Goal: Information Seeking & Learning: Learn about a topic

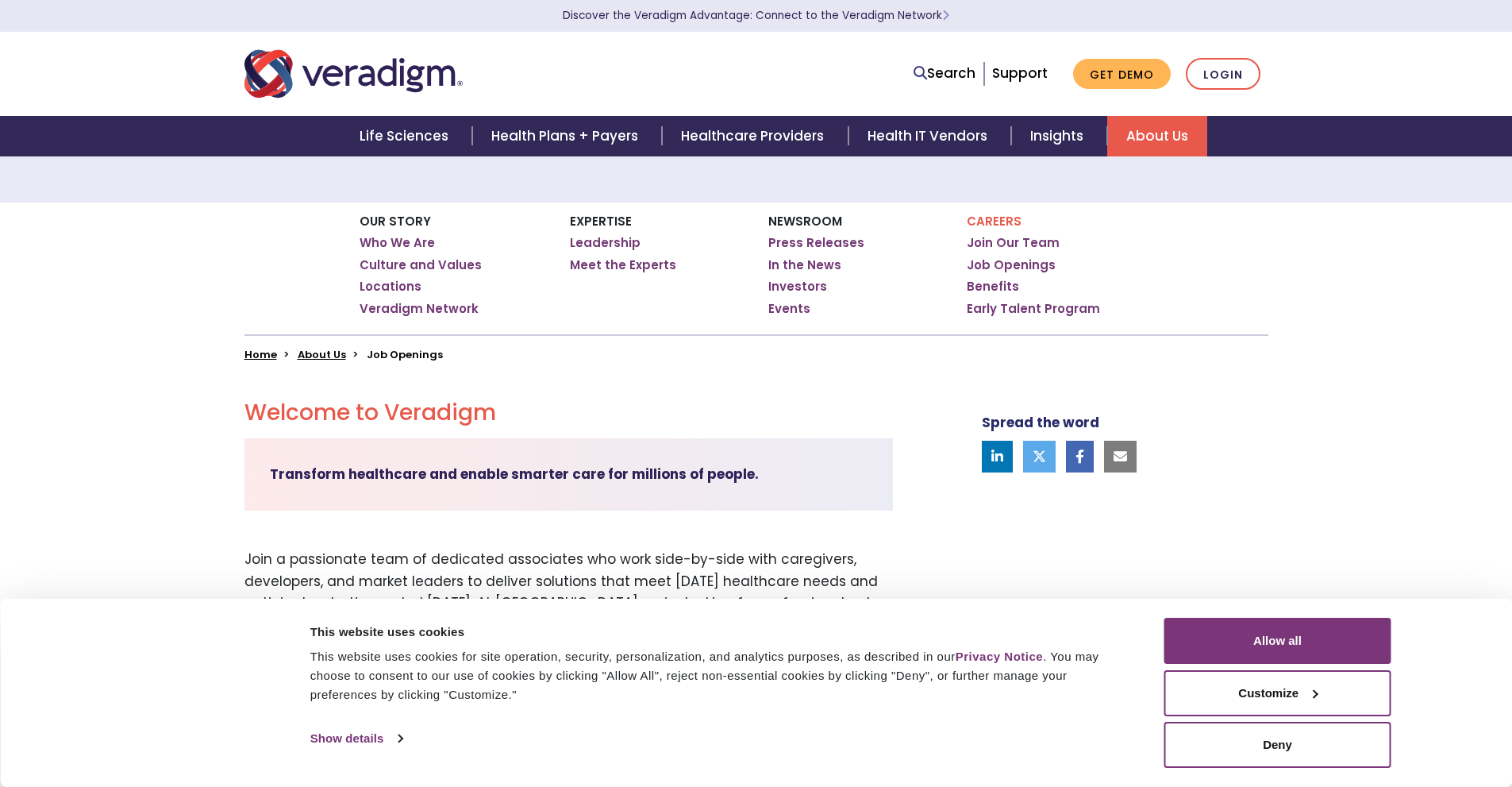
scroll to position [159, 0]
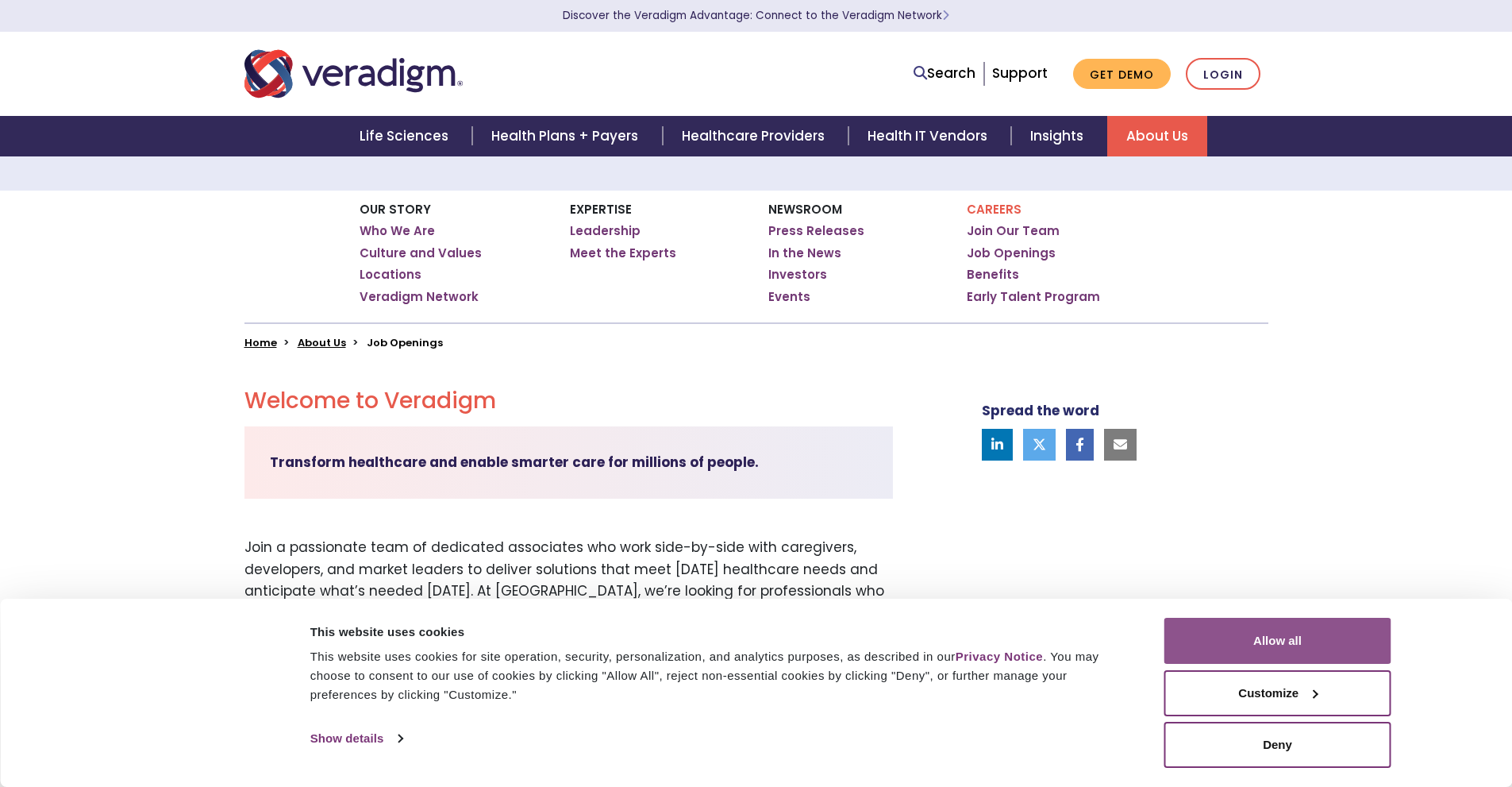
click at [1283, 624] on button "Allow all" at bounding box center [1278, 641] width 227 height 46
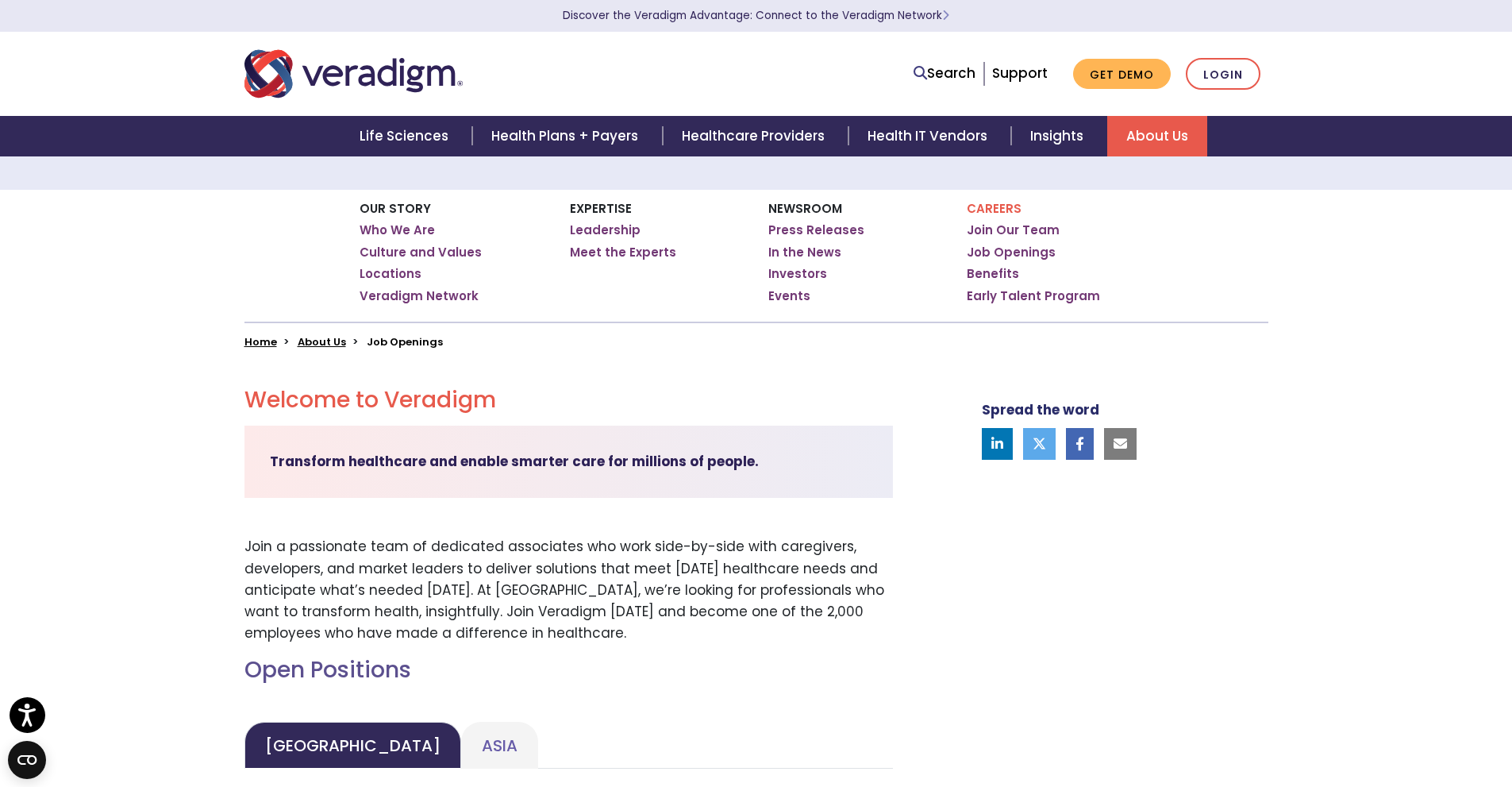
scroll to position [0, 0]
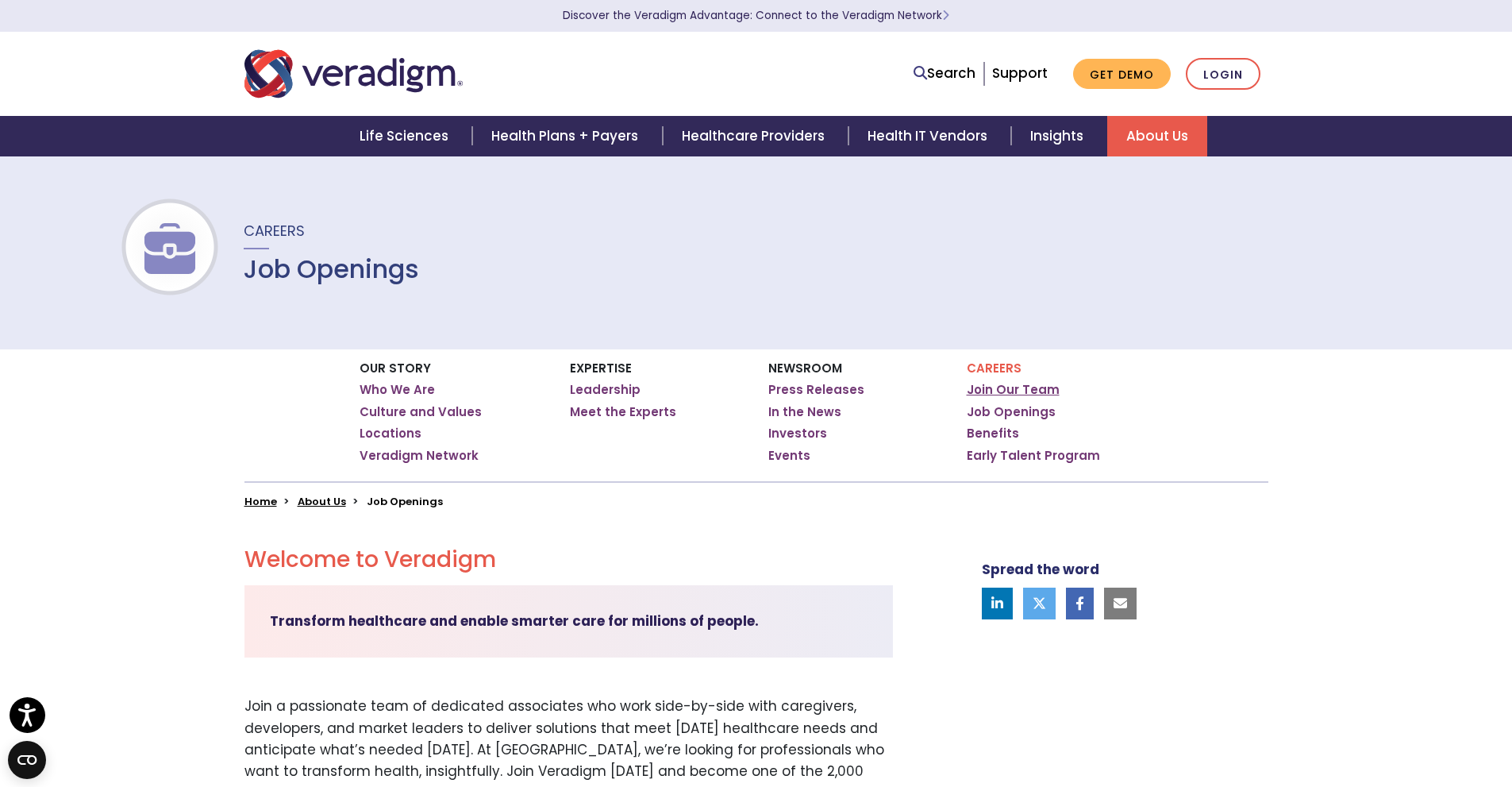
click at [1016, 389] on link "Join Our Team" at bounding box center [1013, 390] width 93 height 16
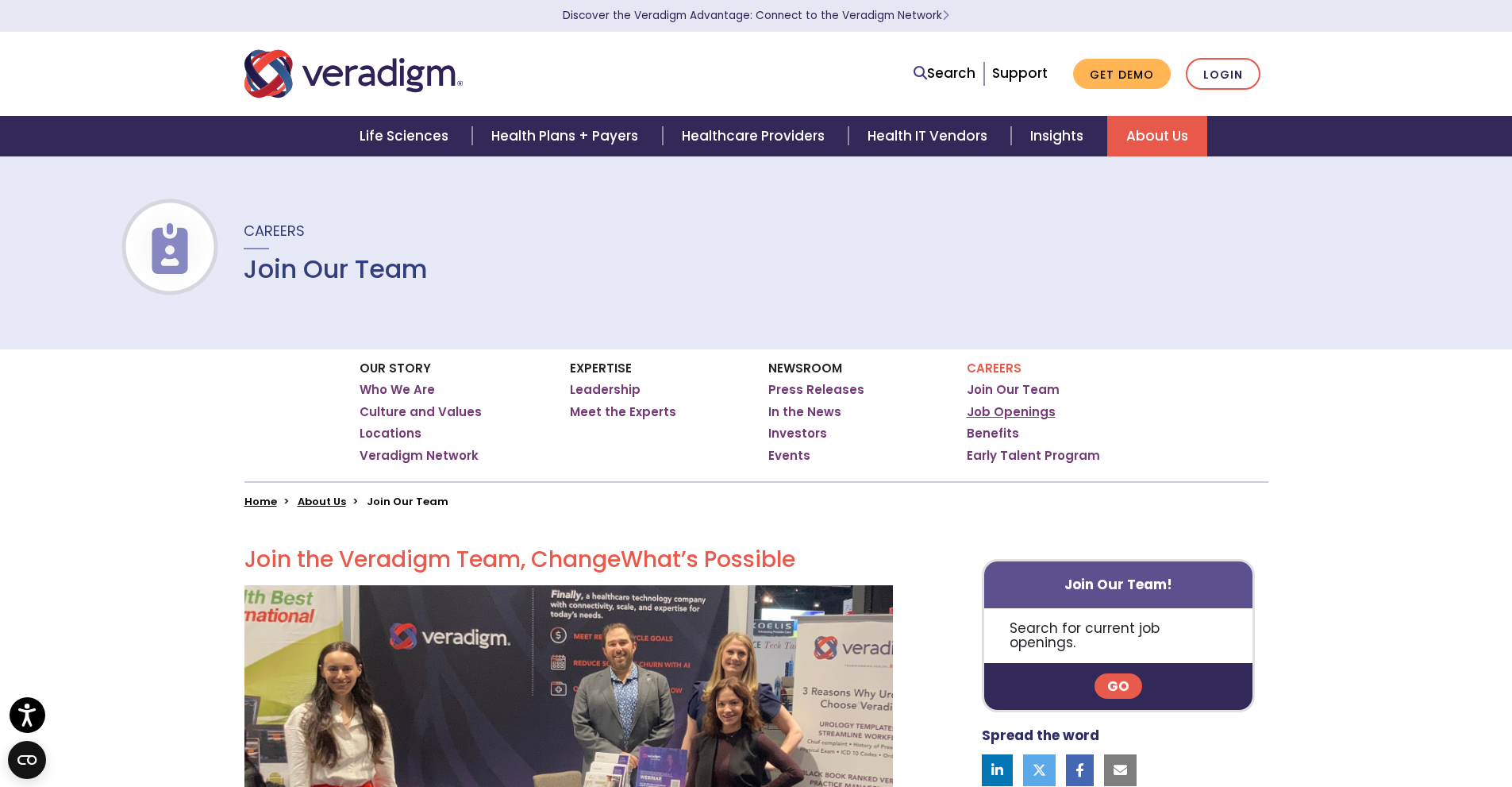
click at [1021, 407] on link "Job Openings" at bounding box center [1011, 412] width 89 height 16
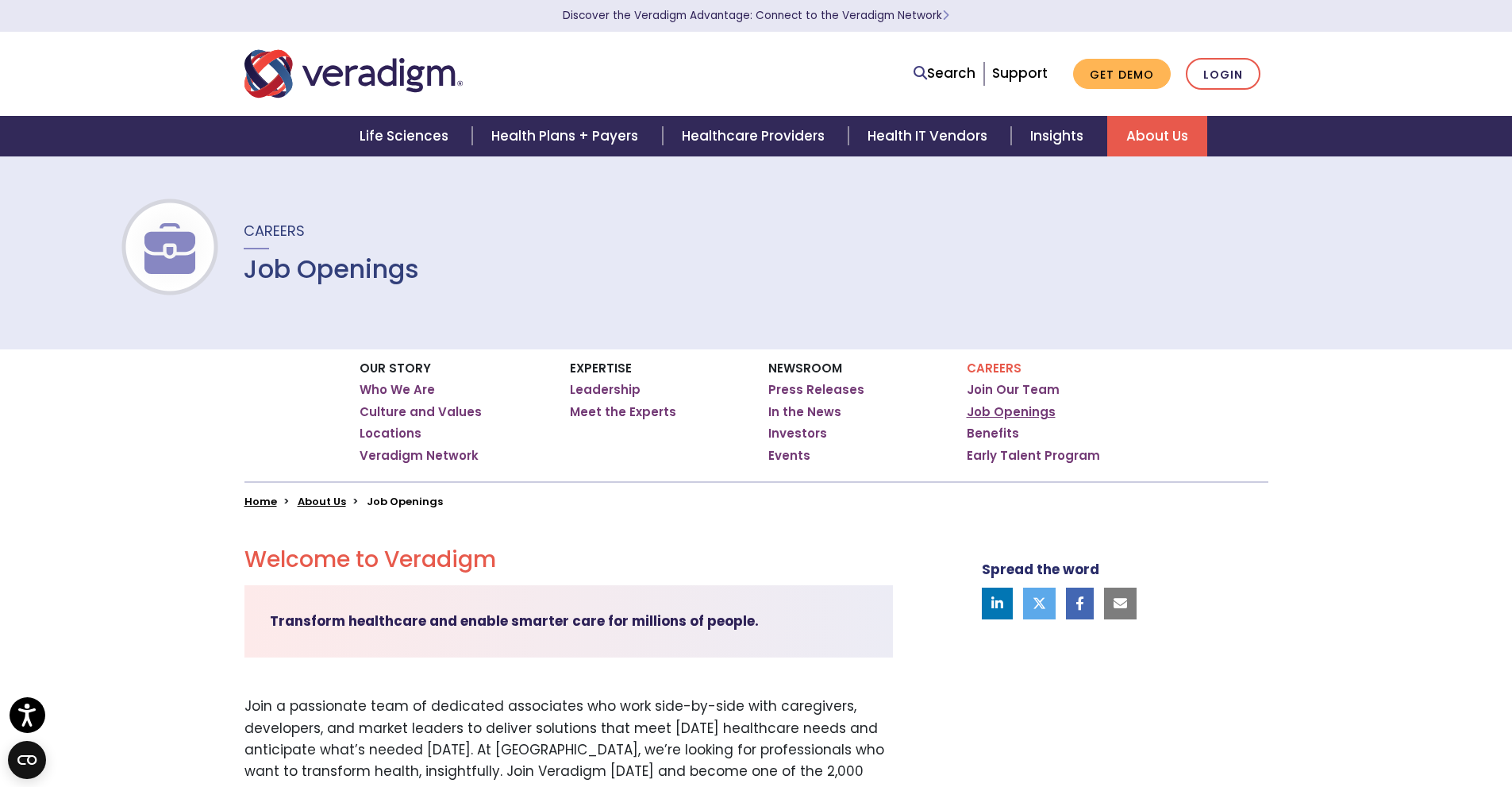
click at [991, 408] on link "Job Openings" at bounding box center [1011, 412] width 89 height 16
click at [949, 80] on link "Search" at bounding box center [945, 73] width 62 height 22
click at [651, 83] on div at bounding box center [451, 73] width 437 height 52
click at [234, 224] on div "Careers Job Openings" at bounding box center [322, 252] width 195 height 64
click at [209, 233] on img at bounding box center [170, 248] width 101 height 51
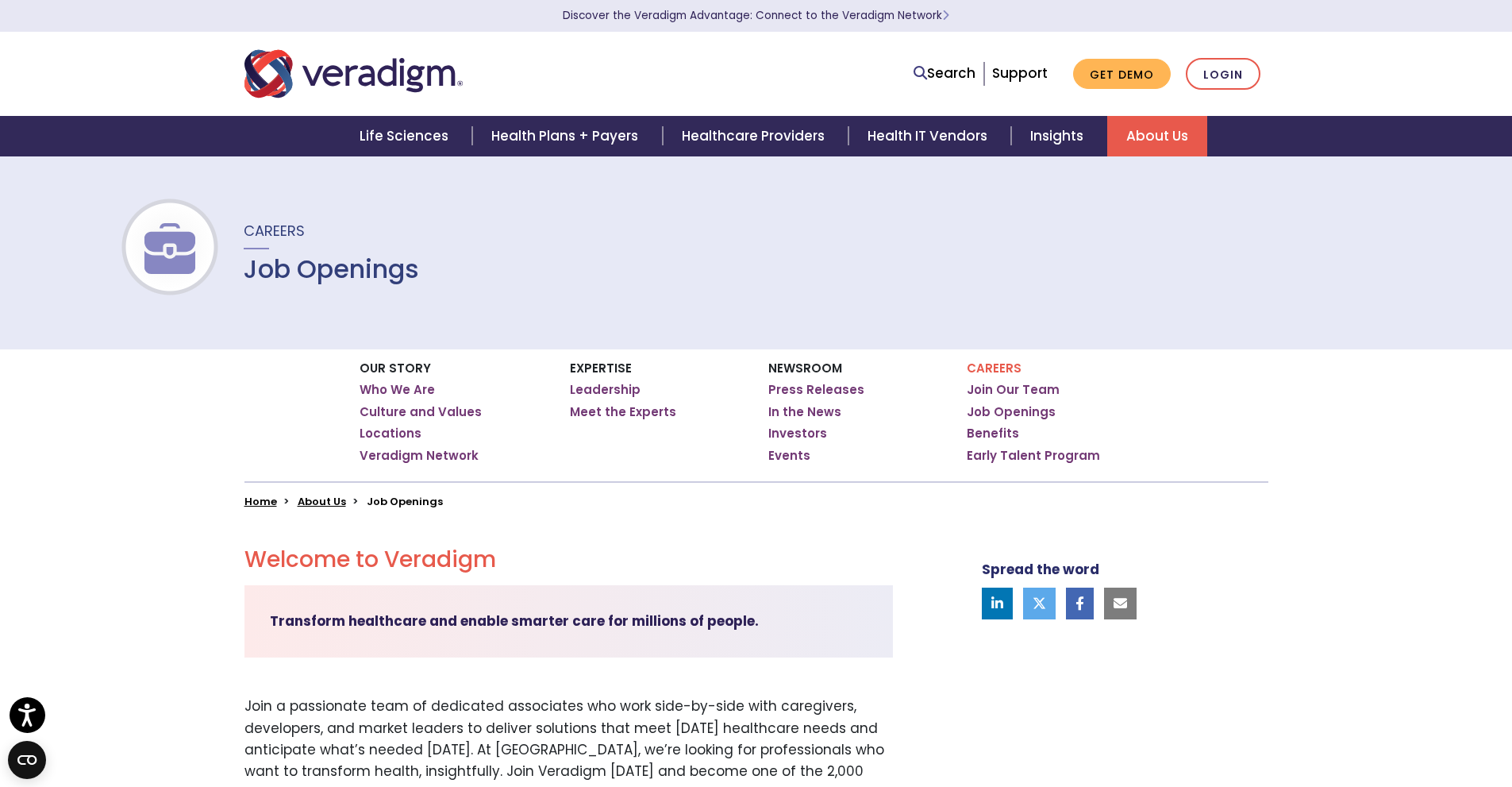
click at [322, 255] on h1 "Job Openings" at bounding box center [332, 269] width 175 height 30
click at [322, 278] on h1 "Job Openings" at bounding box center [332, 269] width 175 height 30
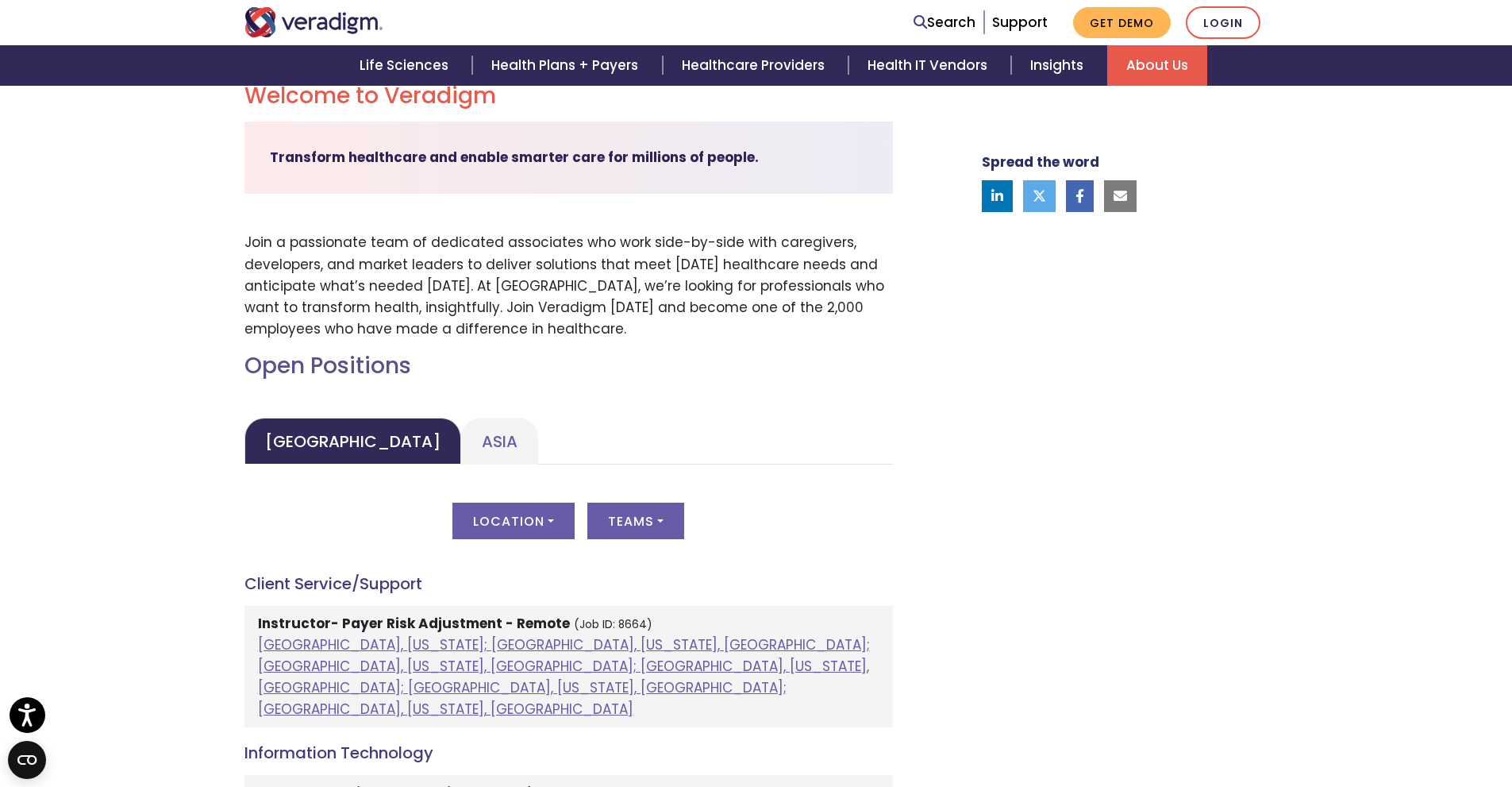
scroll to position [476, 0]
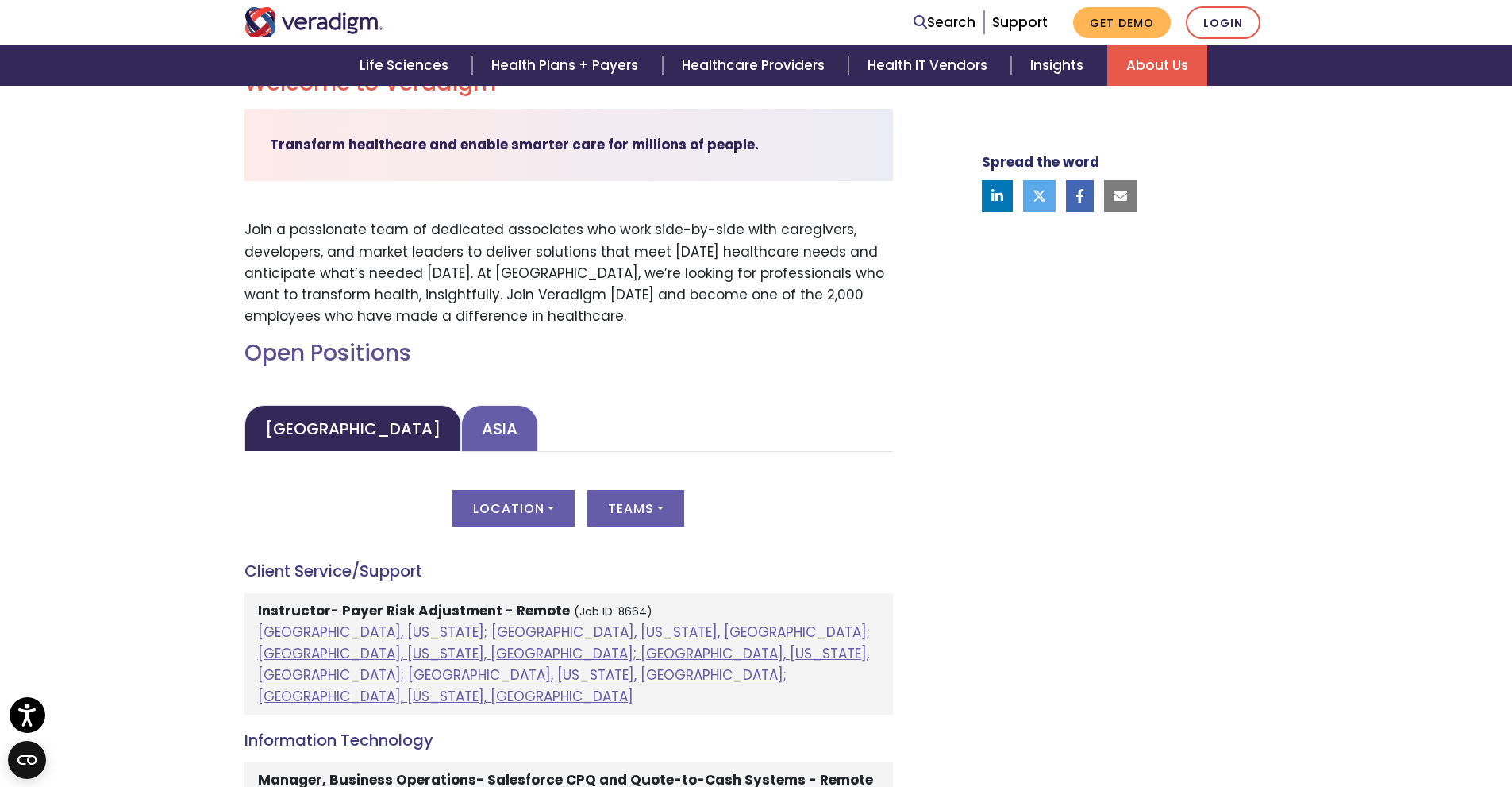
click at [466, 432] on link "Asia" at bounding box center [500, 428] width 77 height 47
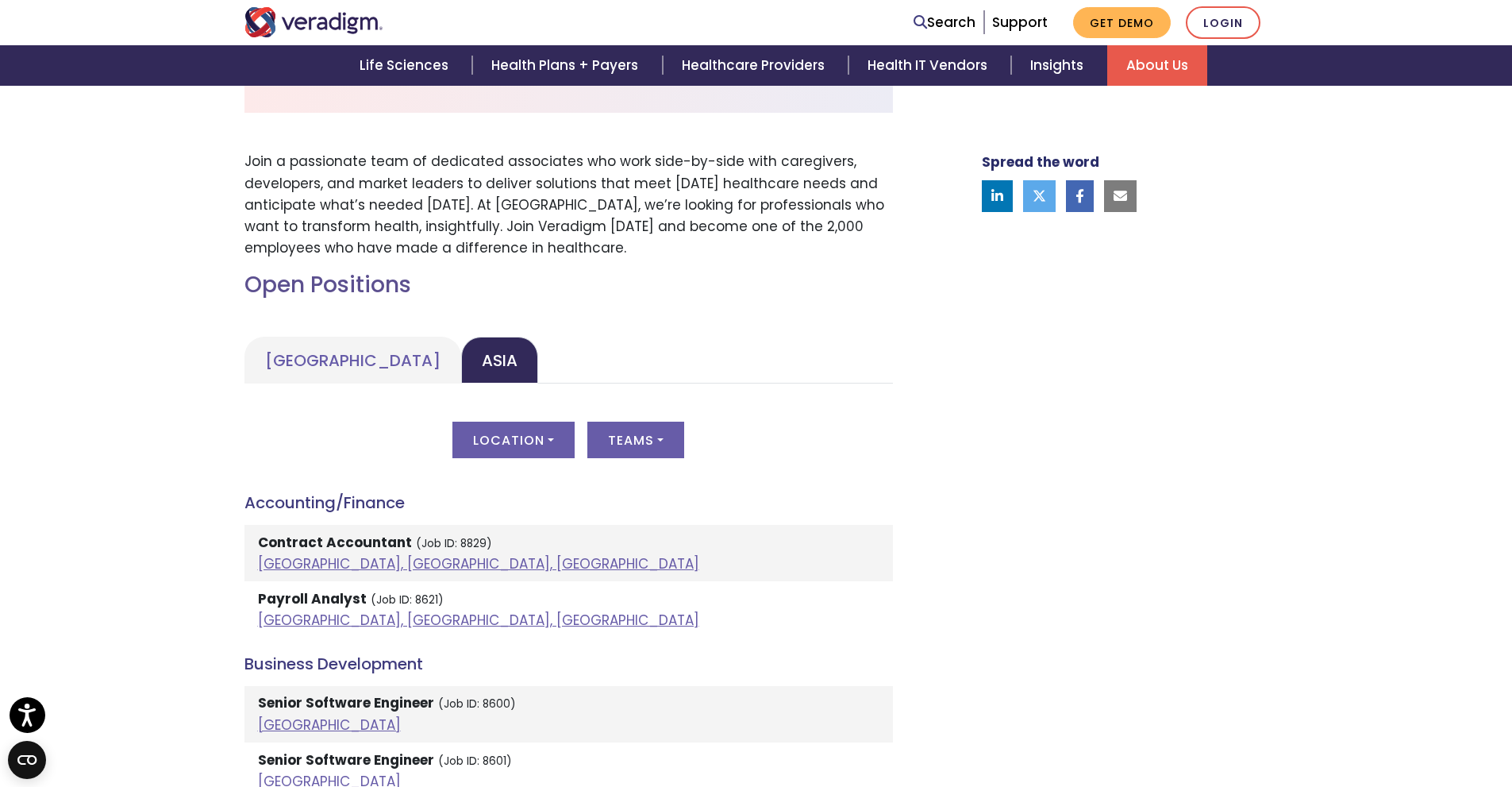
scroll to position [715, 0]
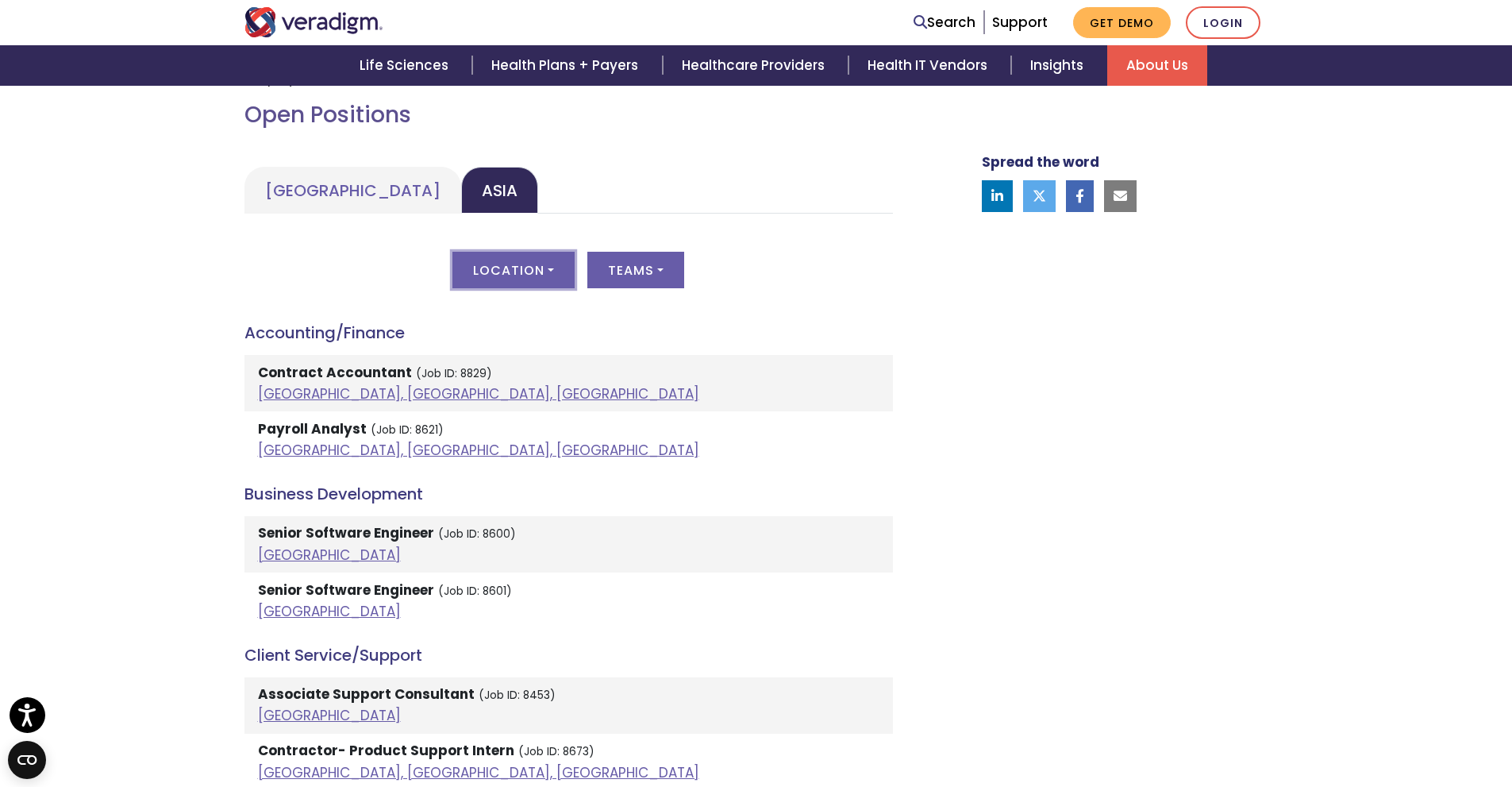
click at [558, 273] on button "Location" at bounding box center [513, 270] width 122 height 36
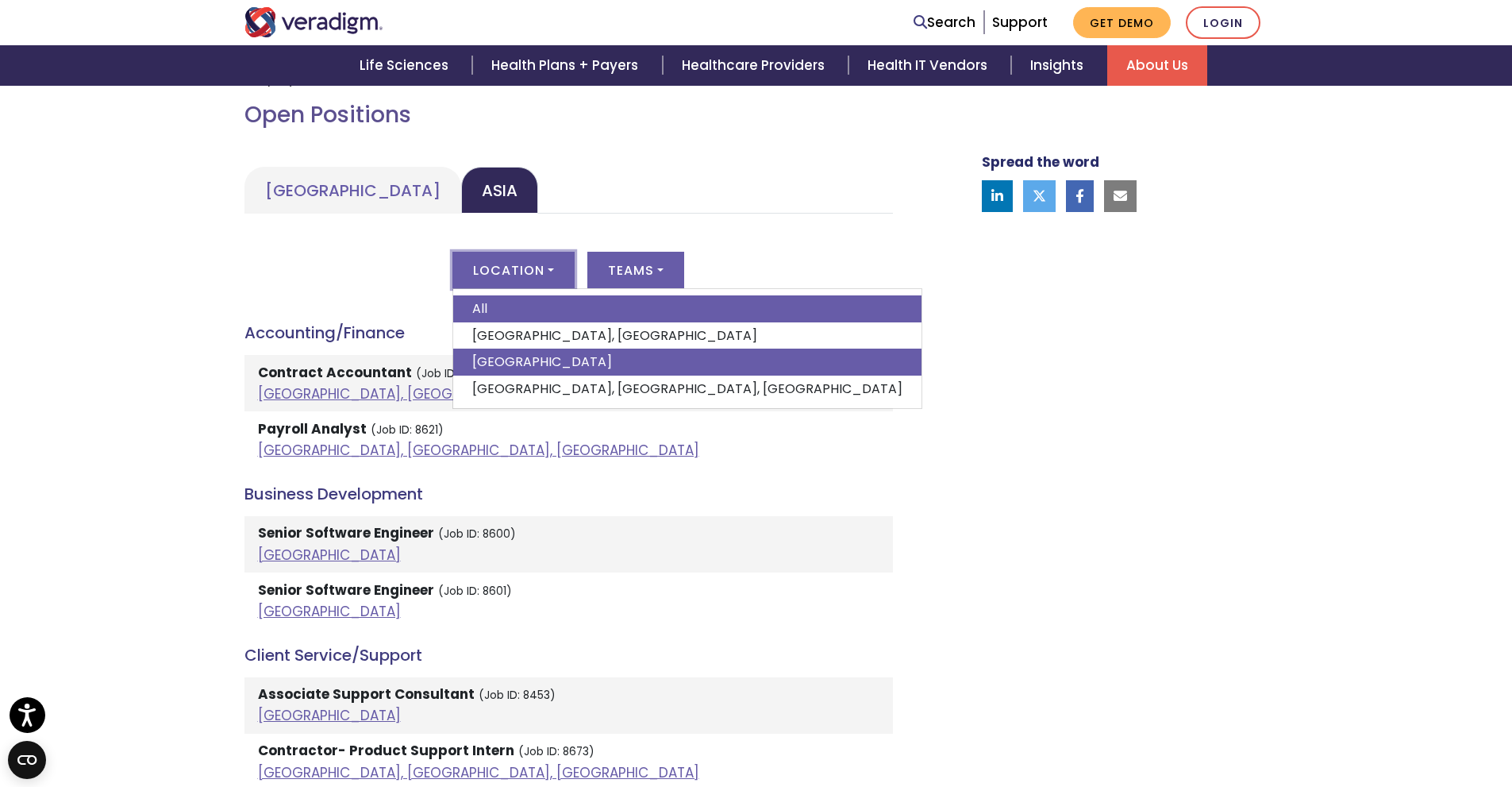
click at [526, 352] on link "India" at bounding box center [687, 362] width 468 height 27
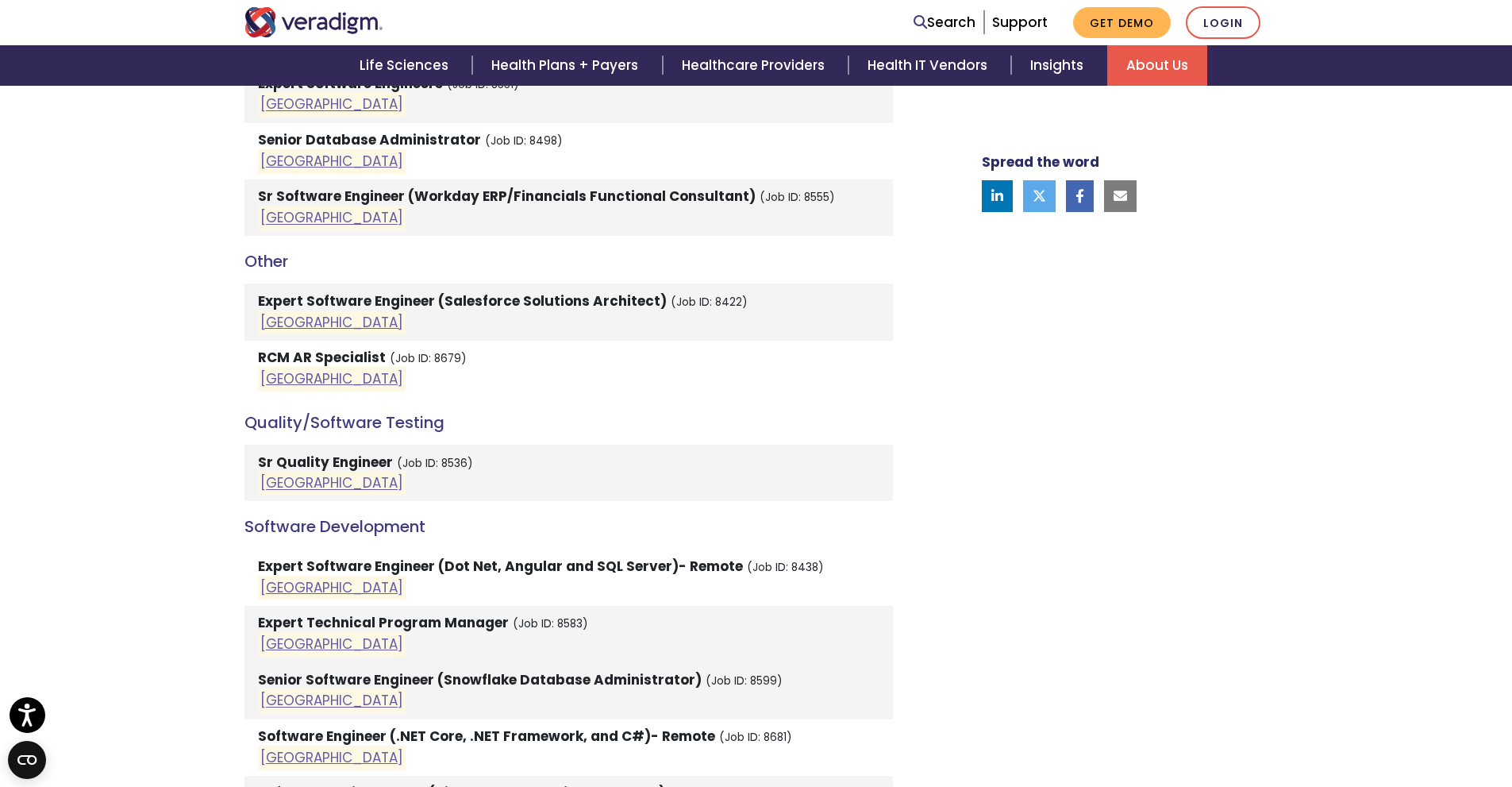
scroll to position [1906, 0]
click at [295, 451] on strong "Sr Quality Engineer" at bounding box center [326, 461] width 135 height 19
click at [281, 473] on link "India" at bounding box center [332, 483] width 143 height 19
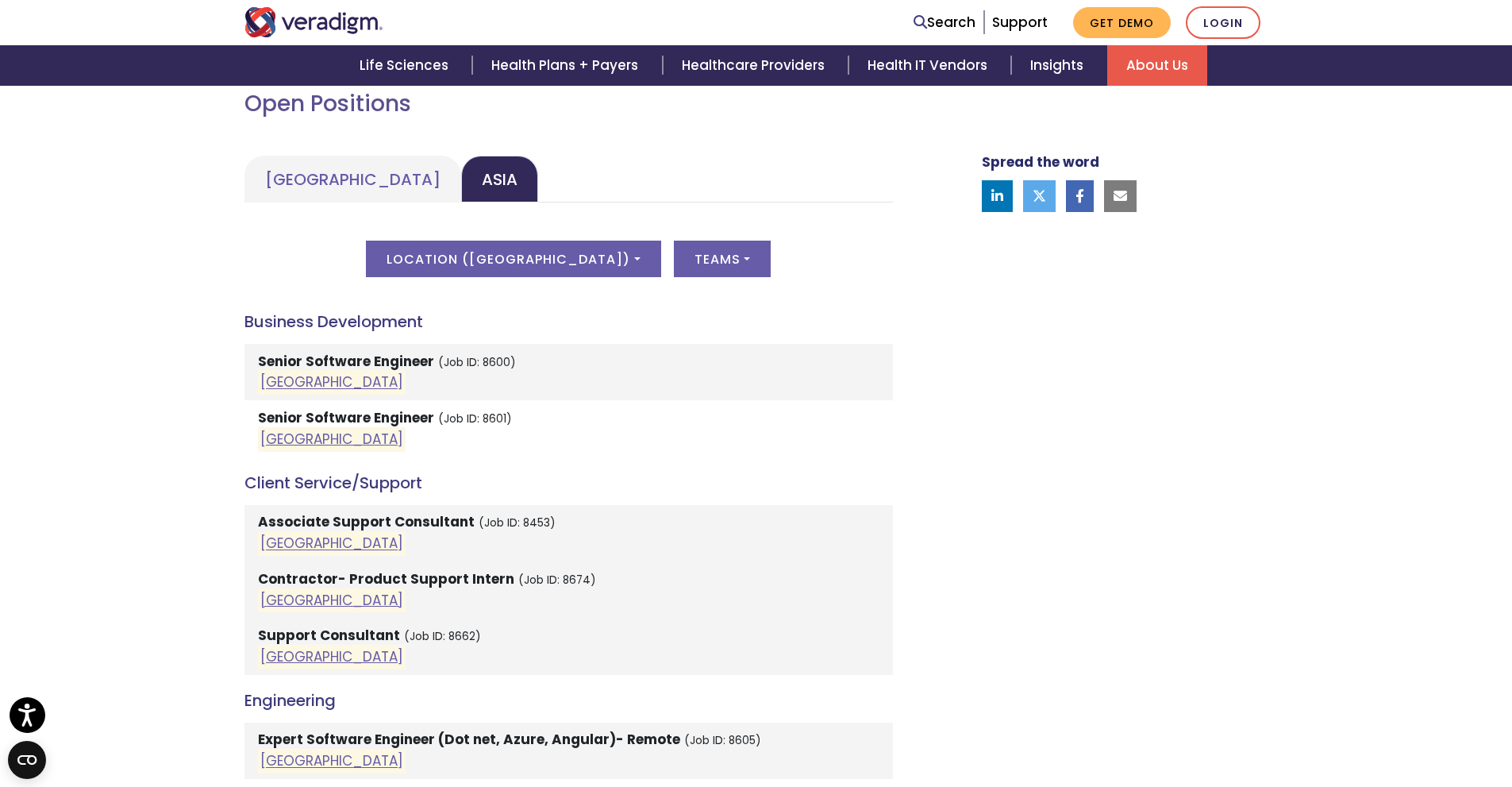
scroll to position [715, 0]
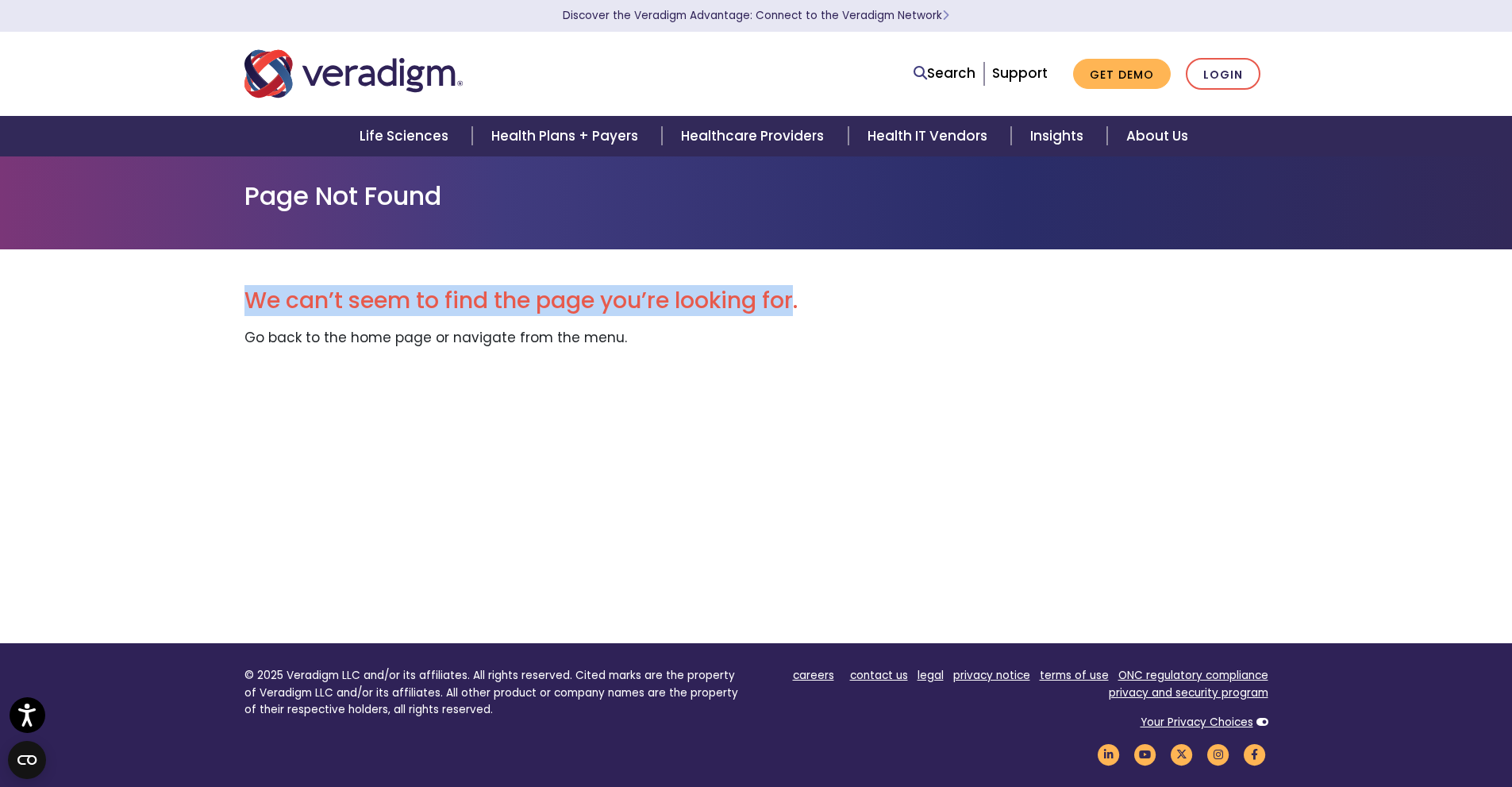
drag, startPoint x: 791, startPoint y: 301, endPoint x: 229, endPoint y: 301, distance: 562.0
click at [225, 299] on div "We can’t seem to find the page you’re looking for. Go back to the home page or …" at bounding box center [756, 446] width 1512 height 394
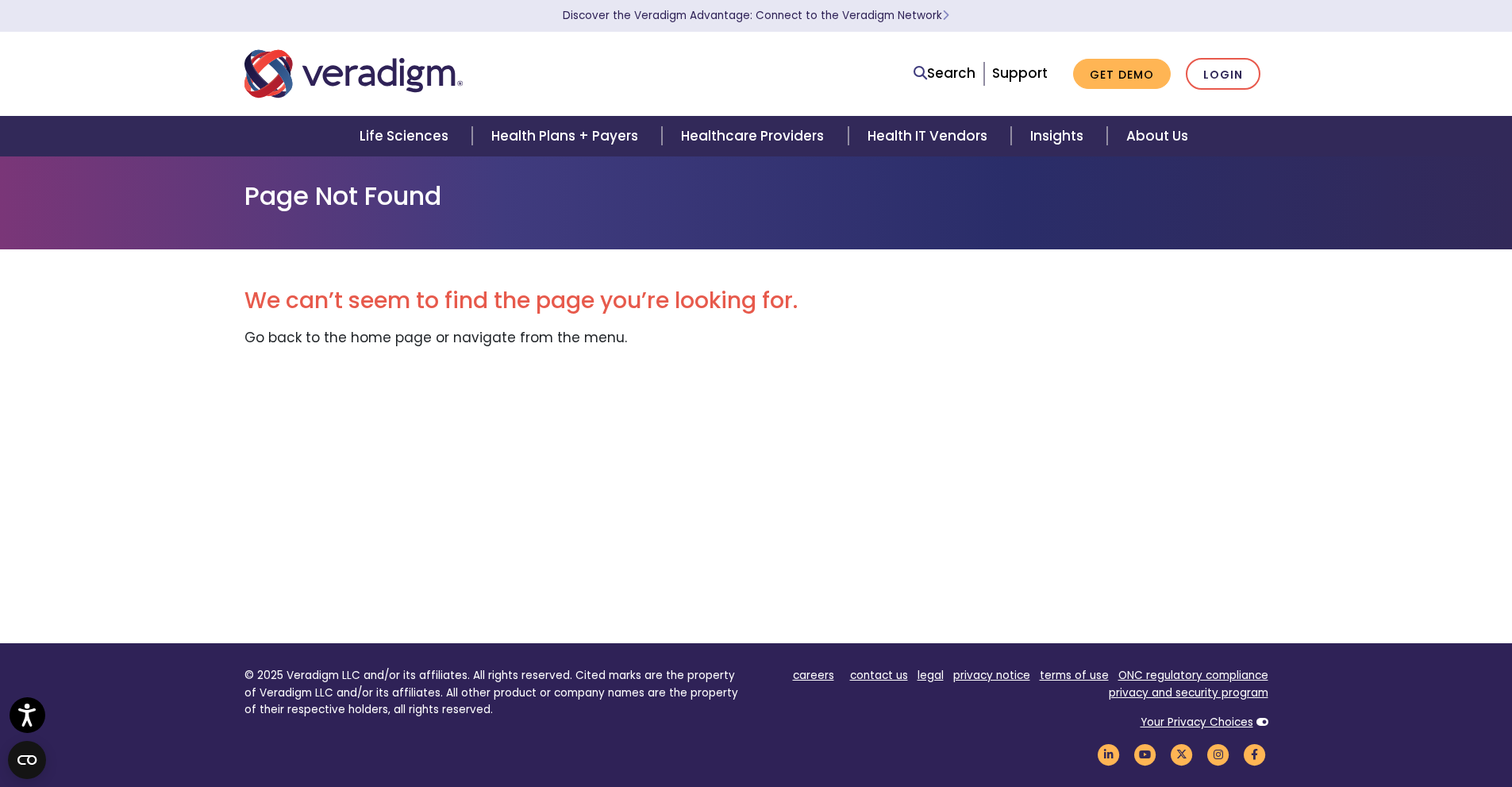
click at [399, 366] on div "We can’t seem to find the page you’re looking for. Go back to the home page or …" at bounding box center [756, 446] width 1024 height 394
drag, startPoint x: 449, startPoint y: 194, endPoint x: 249, endPoint y: 194, distance: 200.0
click at [249, 194] on h1 "Page Not Found" at bounding box center [756, 196] width 1024 height 30
click at [1010, 402] on div "We can’t seem to find the page you’re looking for. Go back to the home page or …" at bounding box center [756, 446] width 1024 height 394
click at [310, 80] on img "Veradigm logo" at bounding box center [353, 73] width 218 height 52
